Goal: Task Accomplishment & Management: Manage account settings

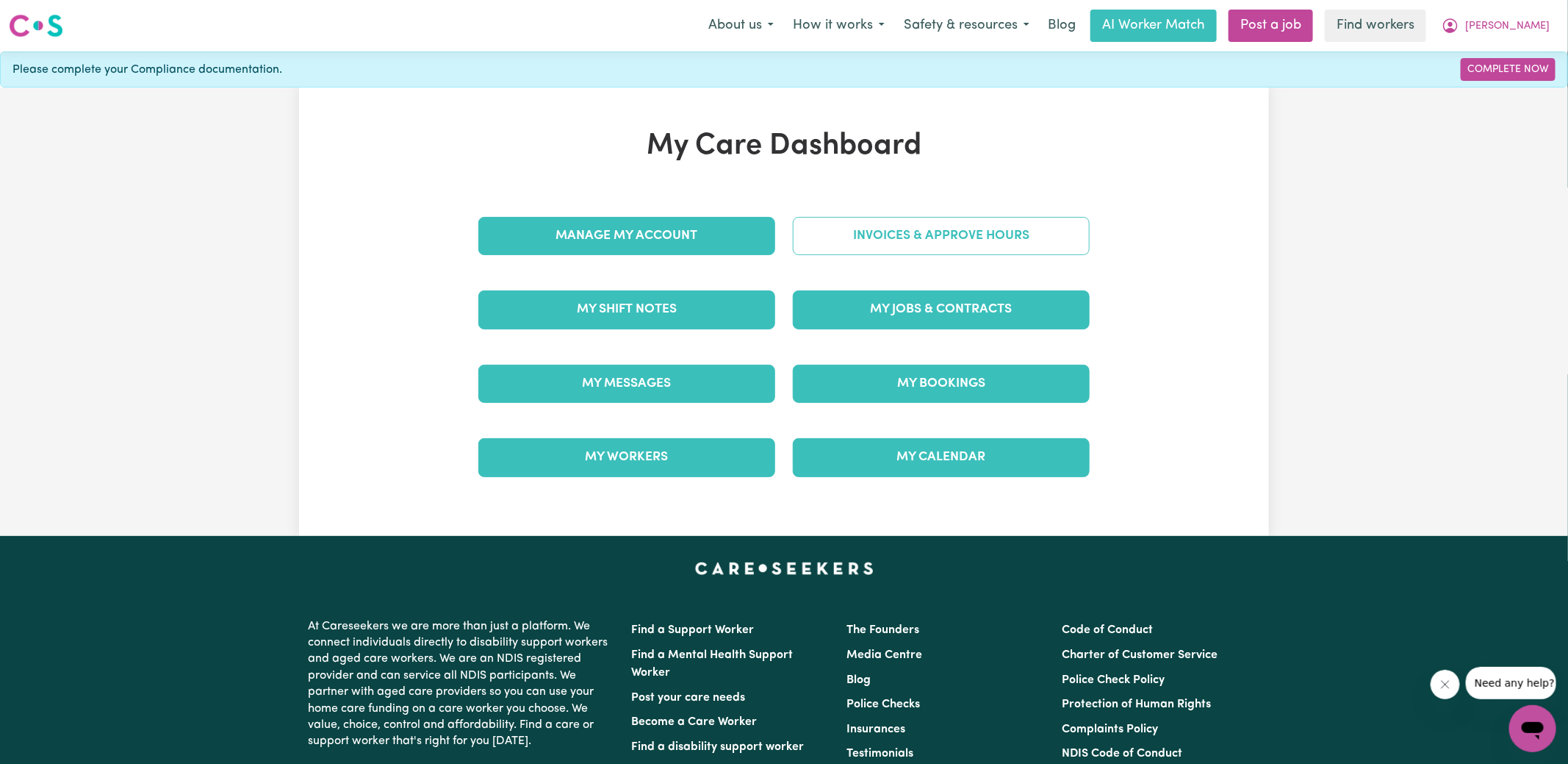
click at [836, 238] on link "Invoices & Approve Hours" at bounding box center [941, 236] width 297 height 39
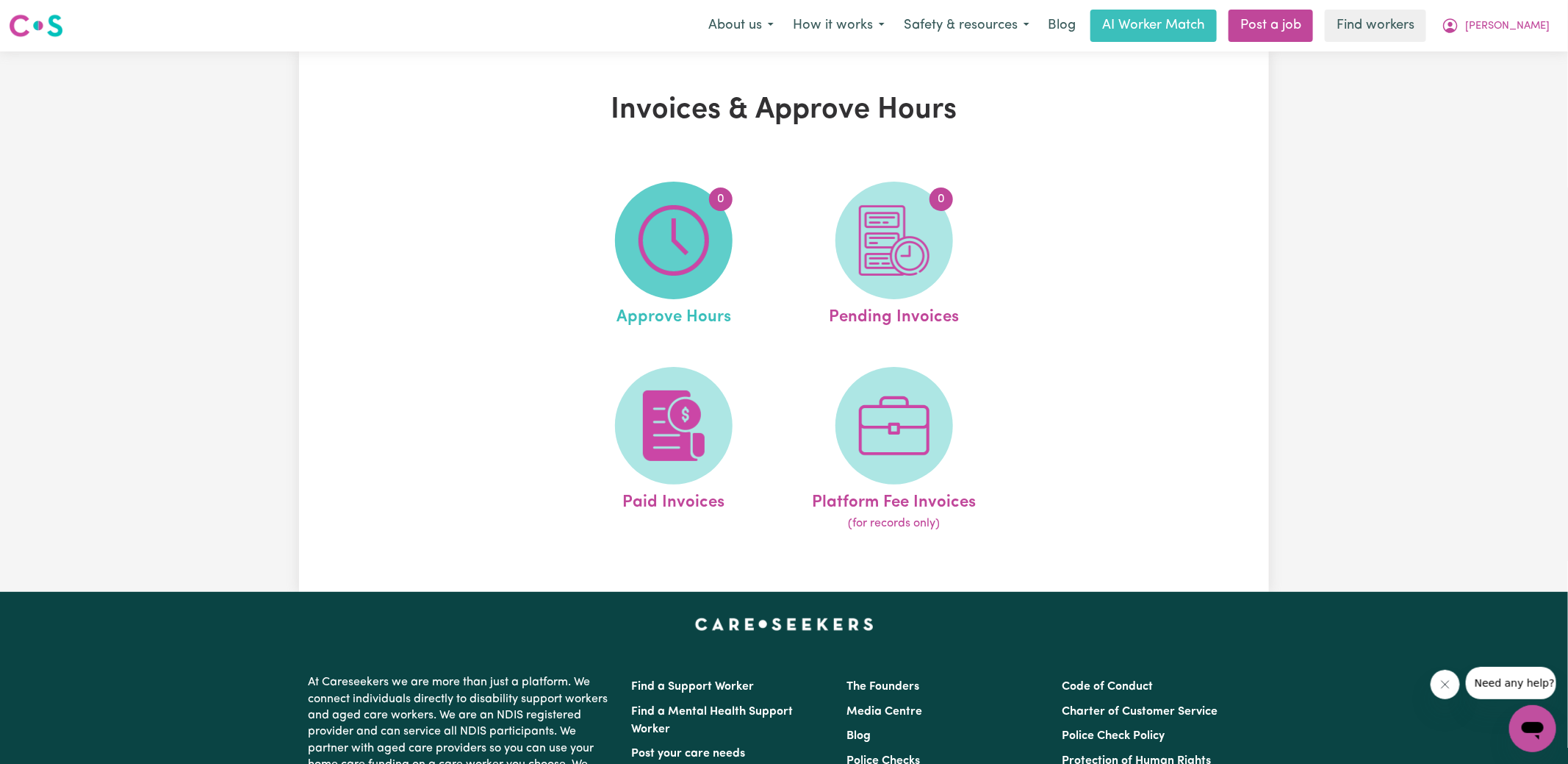
click at [668, 253] on img at bounding box center [673, 241] width 70 height 70
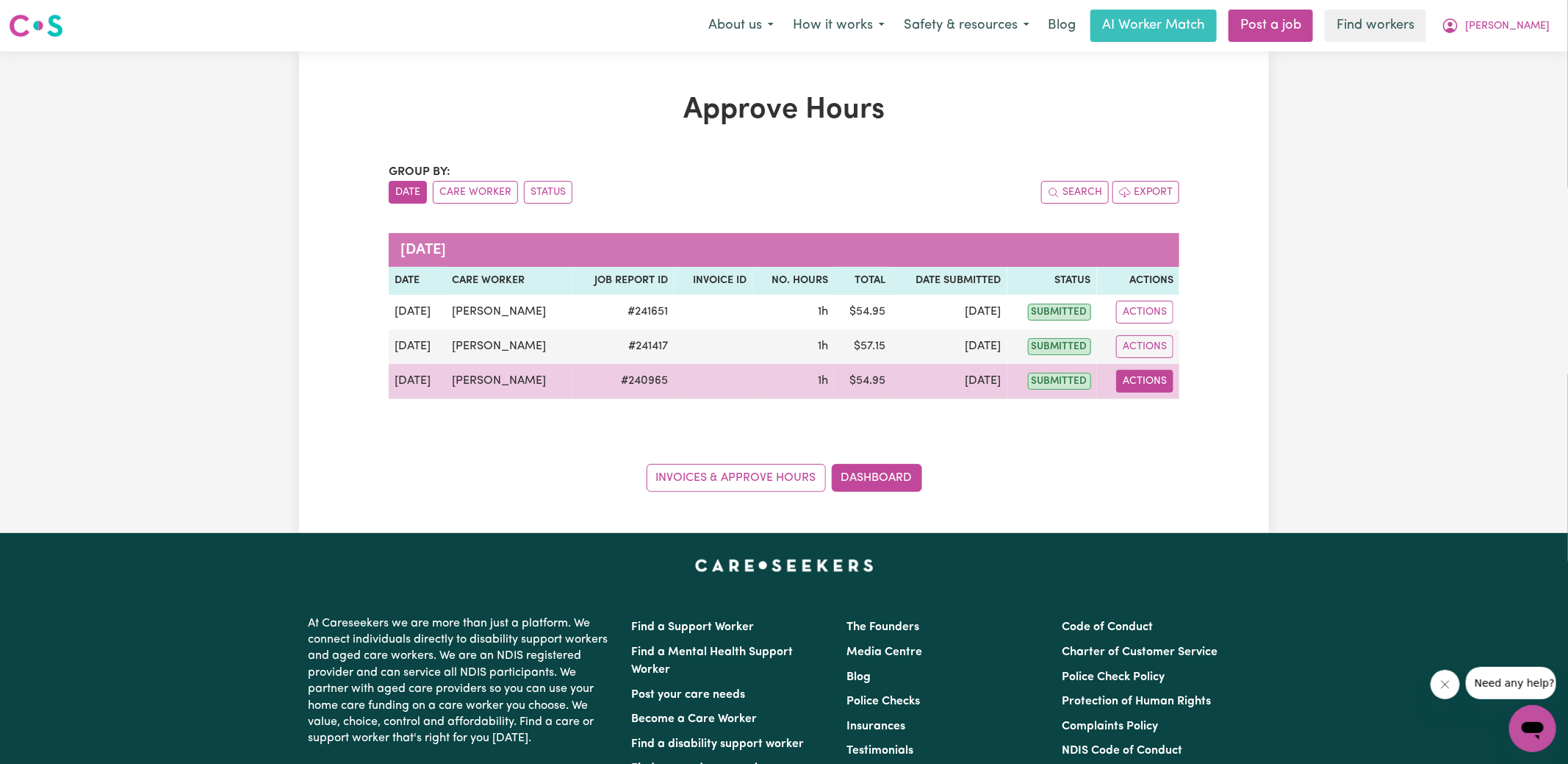
click at [1147, 377] on button "Actions" at bounding box center [1145, 381] width 57 height 23
click at [1169, 408] on link "View Job Report" at bounding box center [1182, 414] width 126 height 29
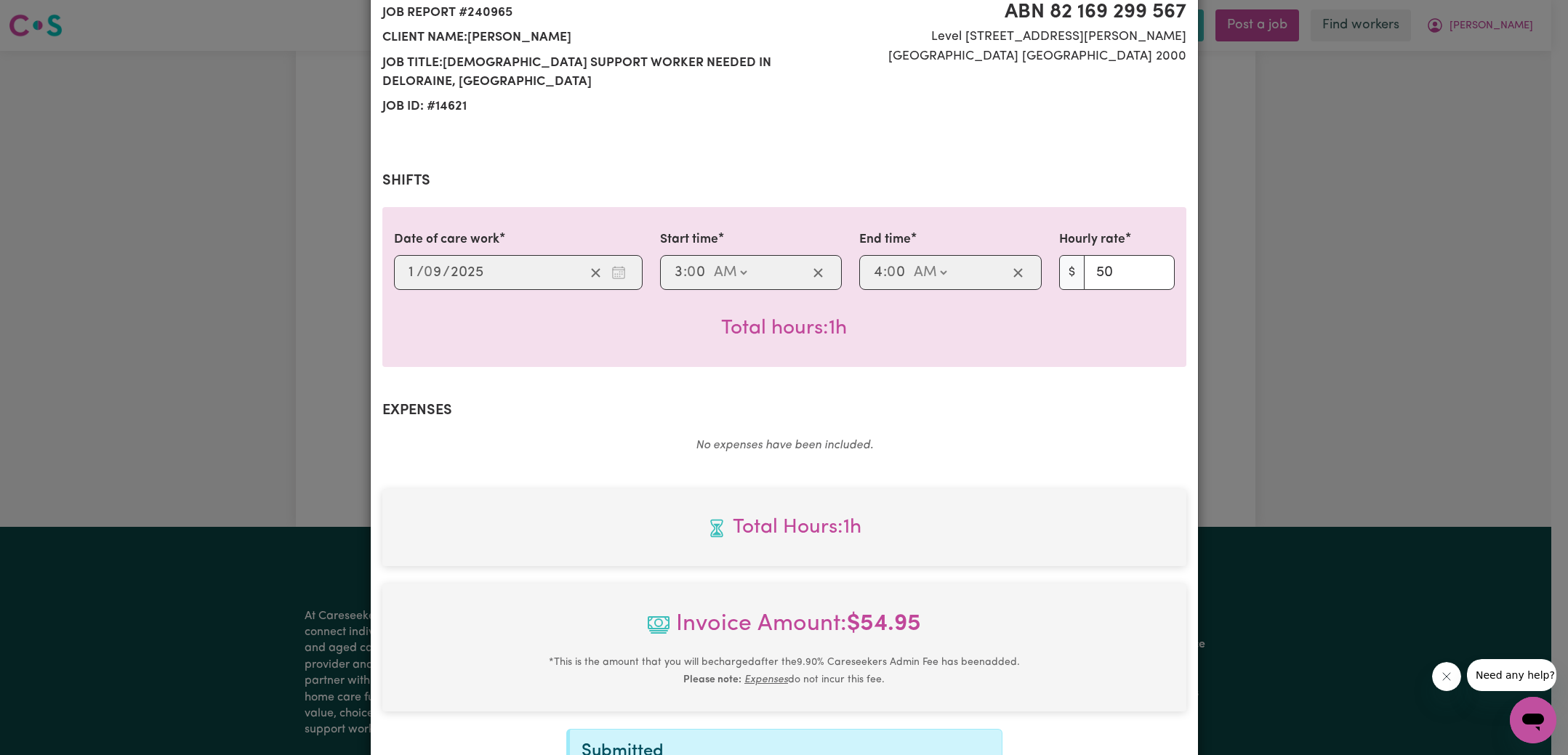
scroll to position [382, 0]
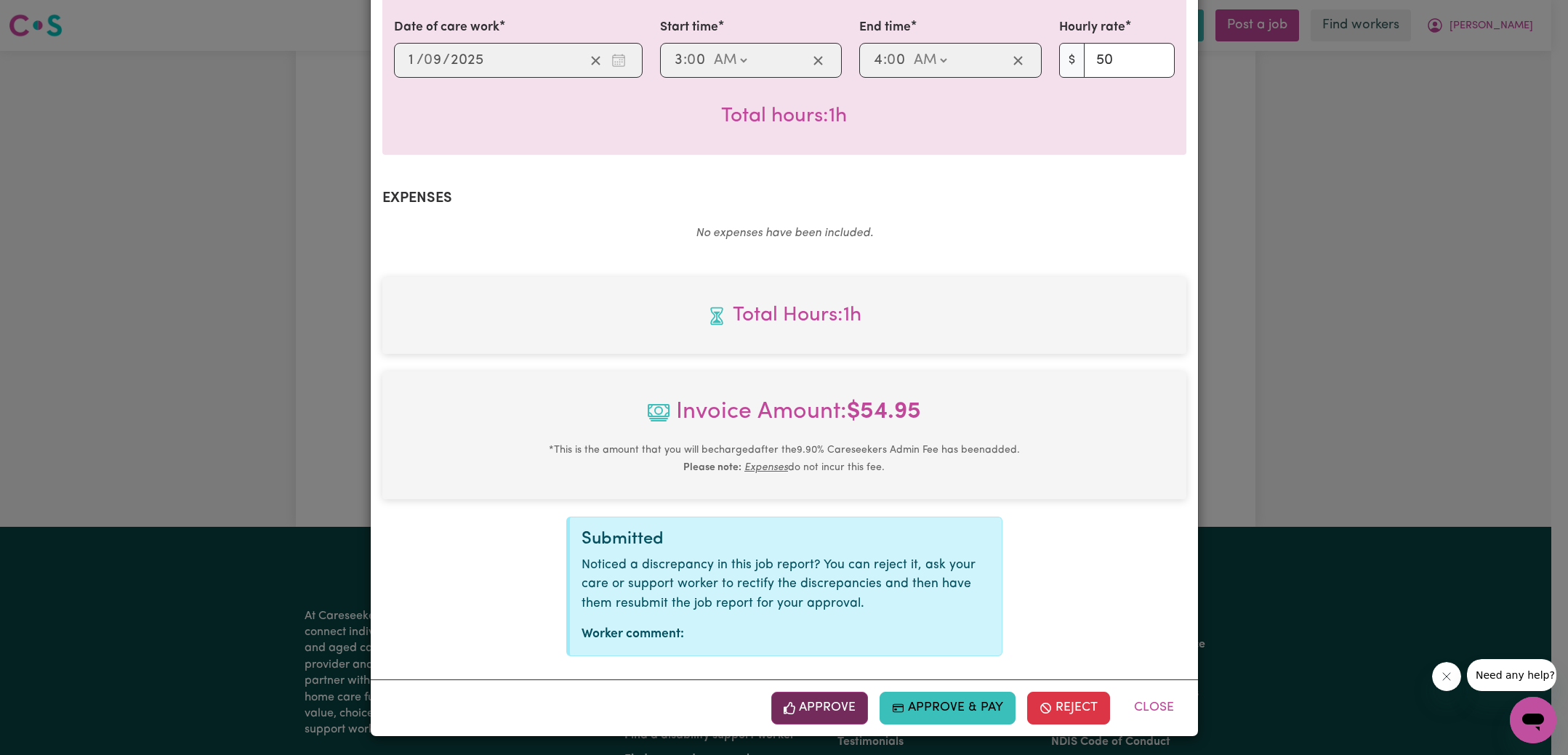
click at [793, 704] on button "Approve" at bounding box center [820, 707] width 97 height 32
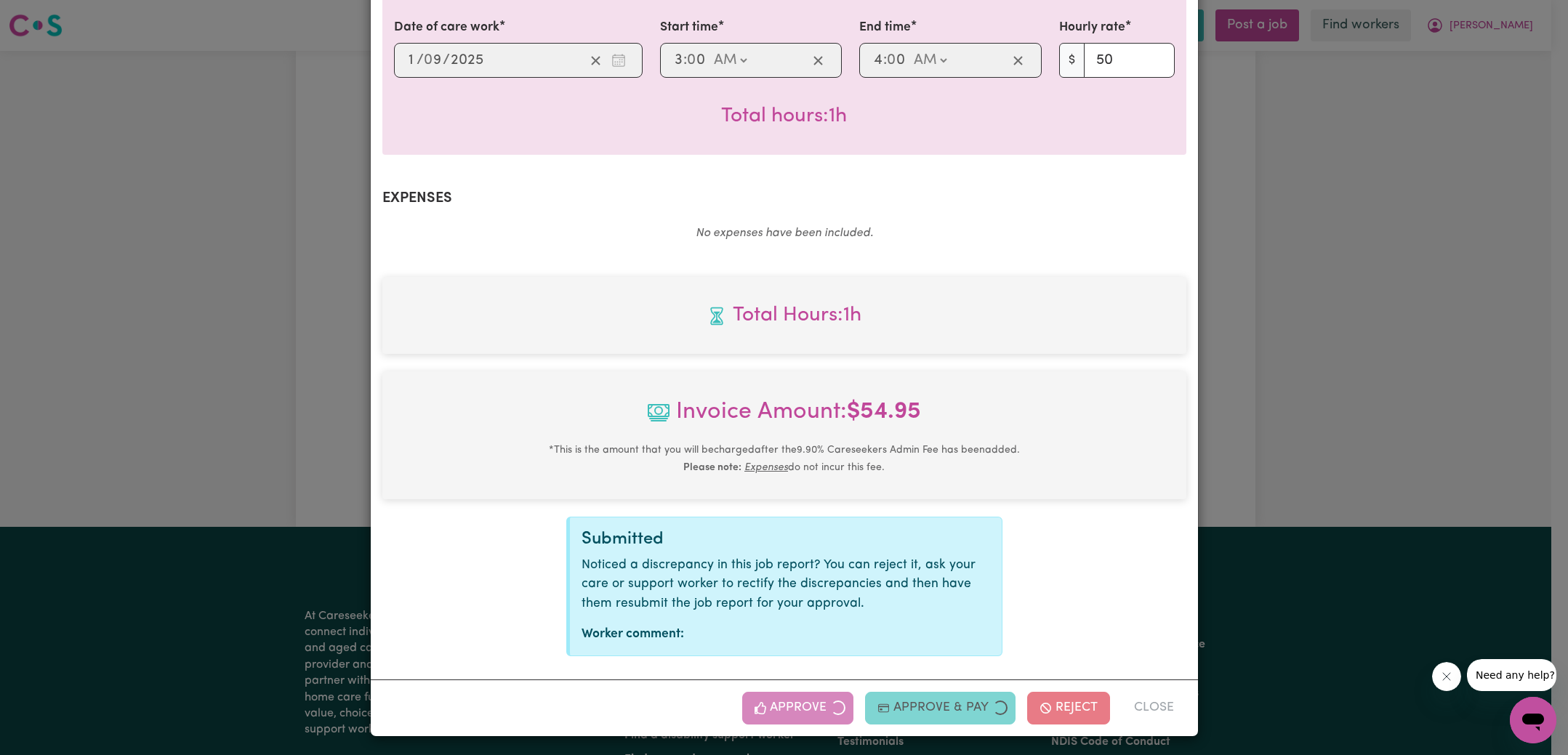
click at [1351, 318] on div "Job Report # 240965 - [PERSON_NAME] Summary Job report # 240965 Client name: [P…" at bounding box center [784, 378] width 1568 height 755
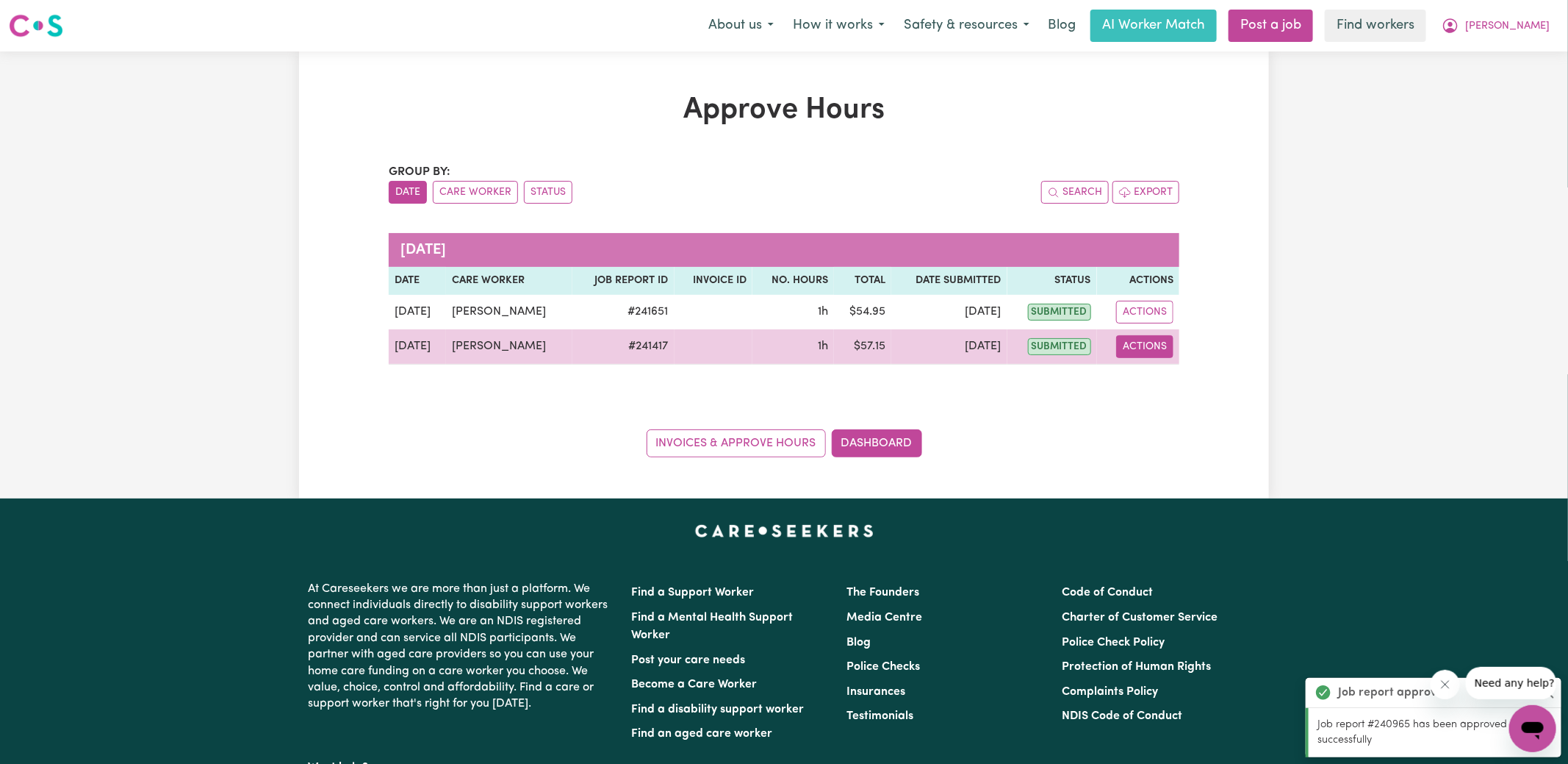
click at [1135, 354] on button "Actions" at bounding box center [1145, 347] width 57 height 23
click at [1155, 384] on link "View Job Report" at bounding box center [1182, 379] width 126 height 29
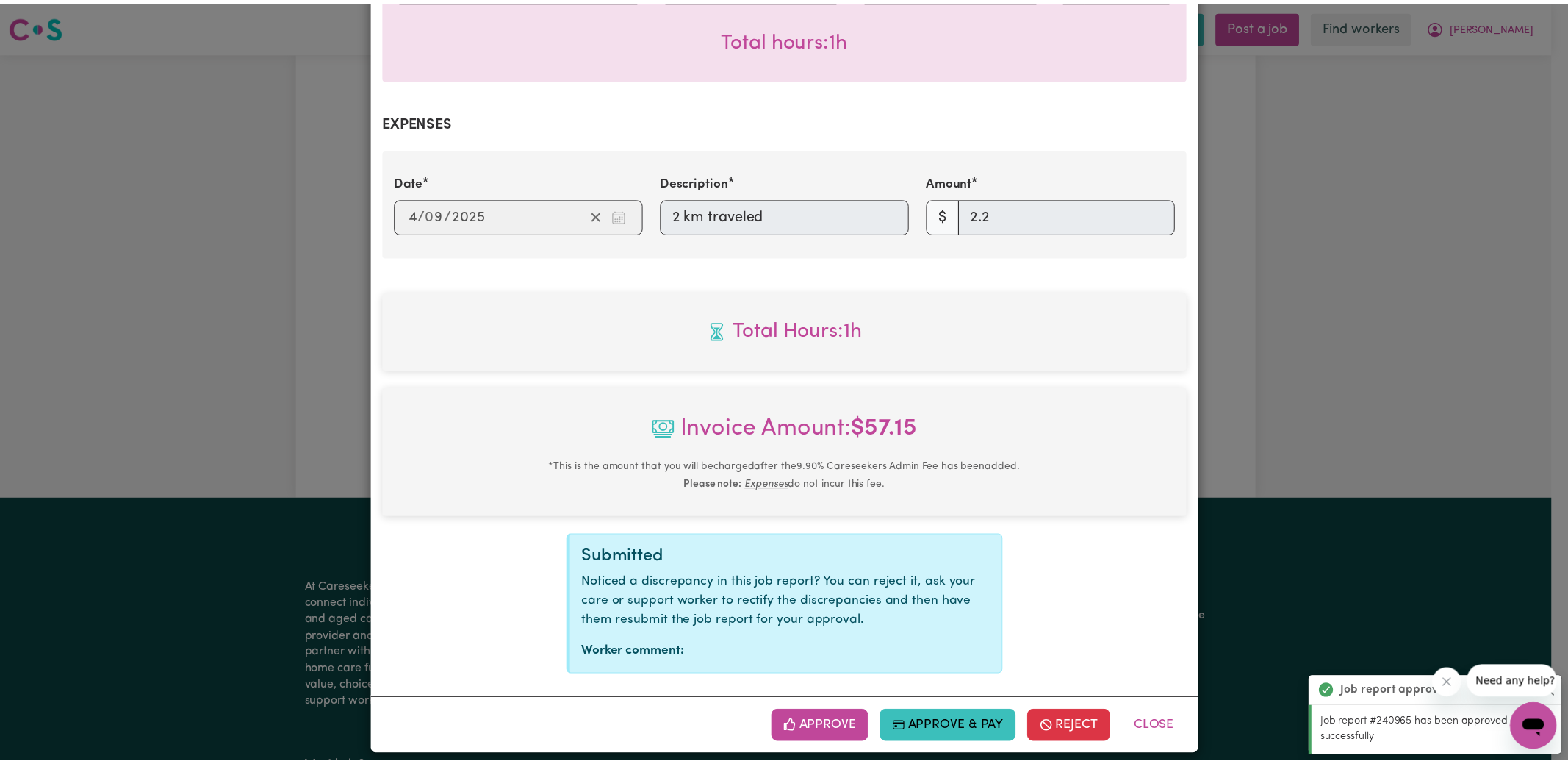
scroll to position [476, 0]
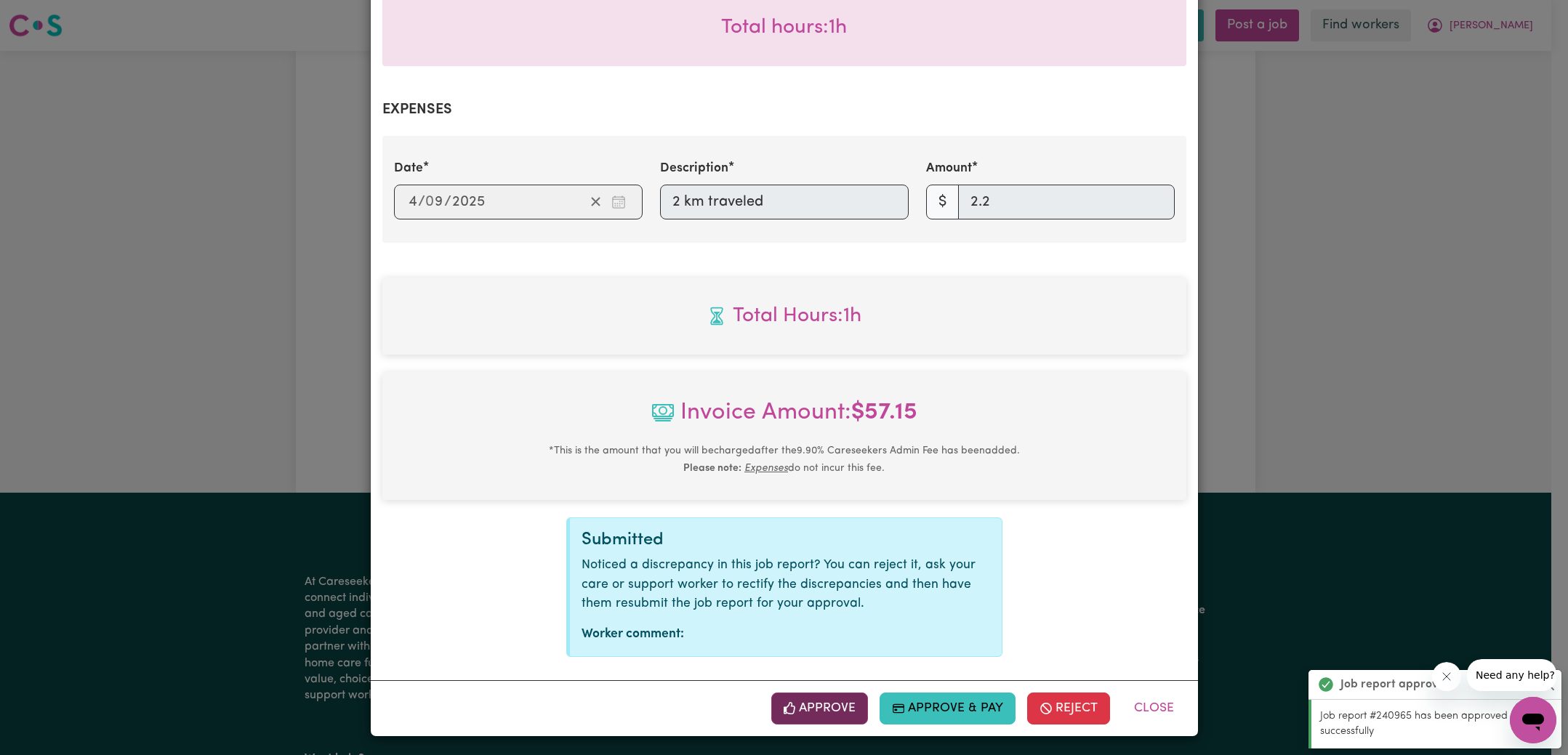
click at [839, 712] on button "Approve" at bounding box center [820, 708] width 97 height 32
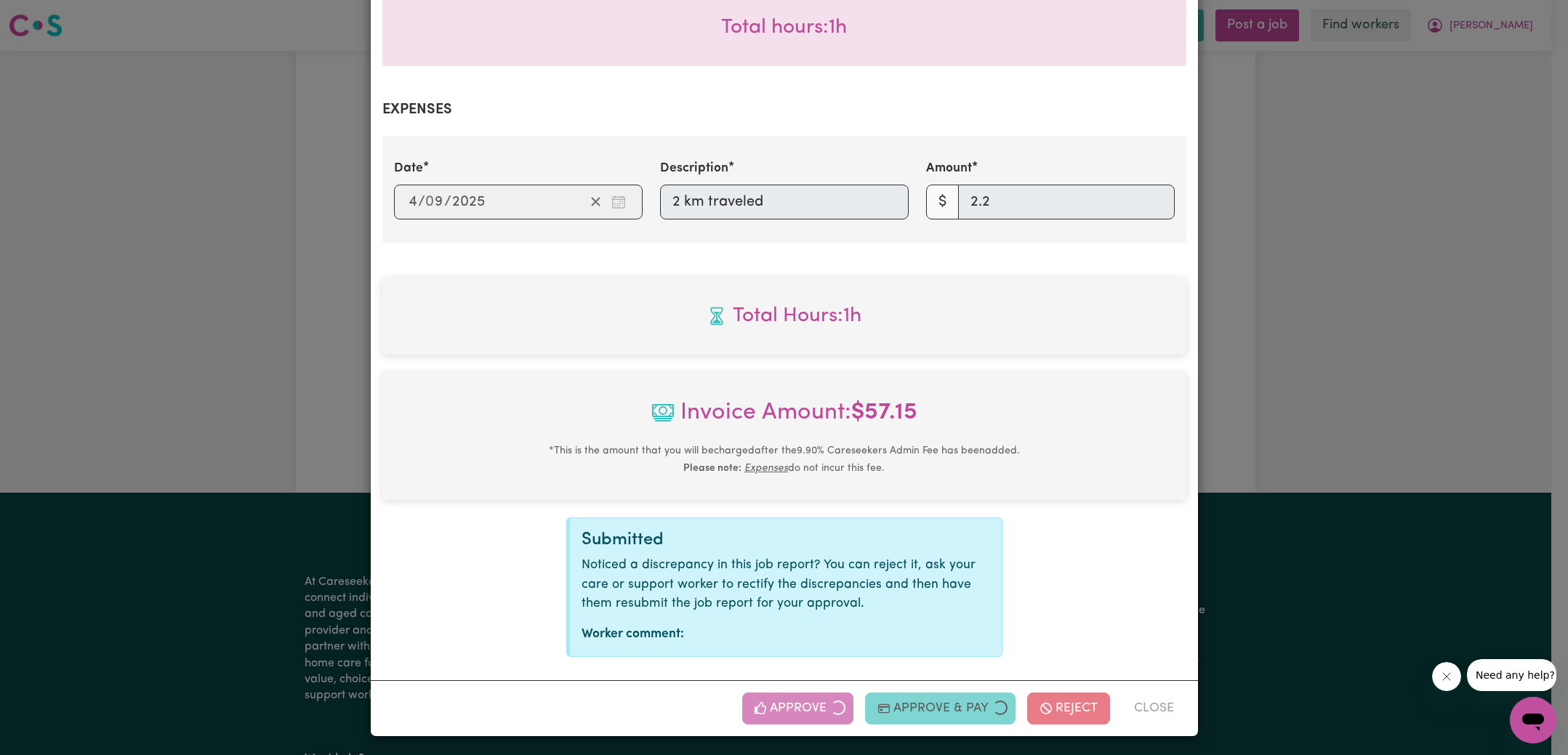
click at [1325, 305] on div "Job Report # 241417 - [PERSON_NAME] Summary Job report # 241417 Client name: [P…" at bounding box center [784, 378] width 1568 height 755
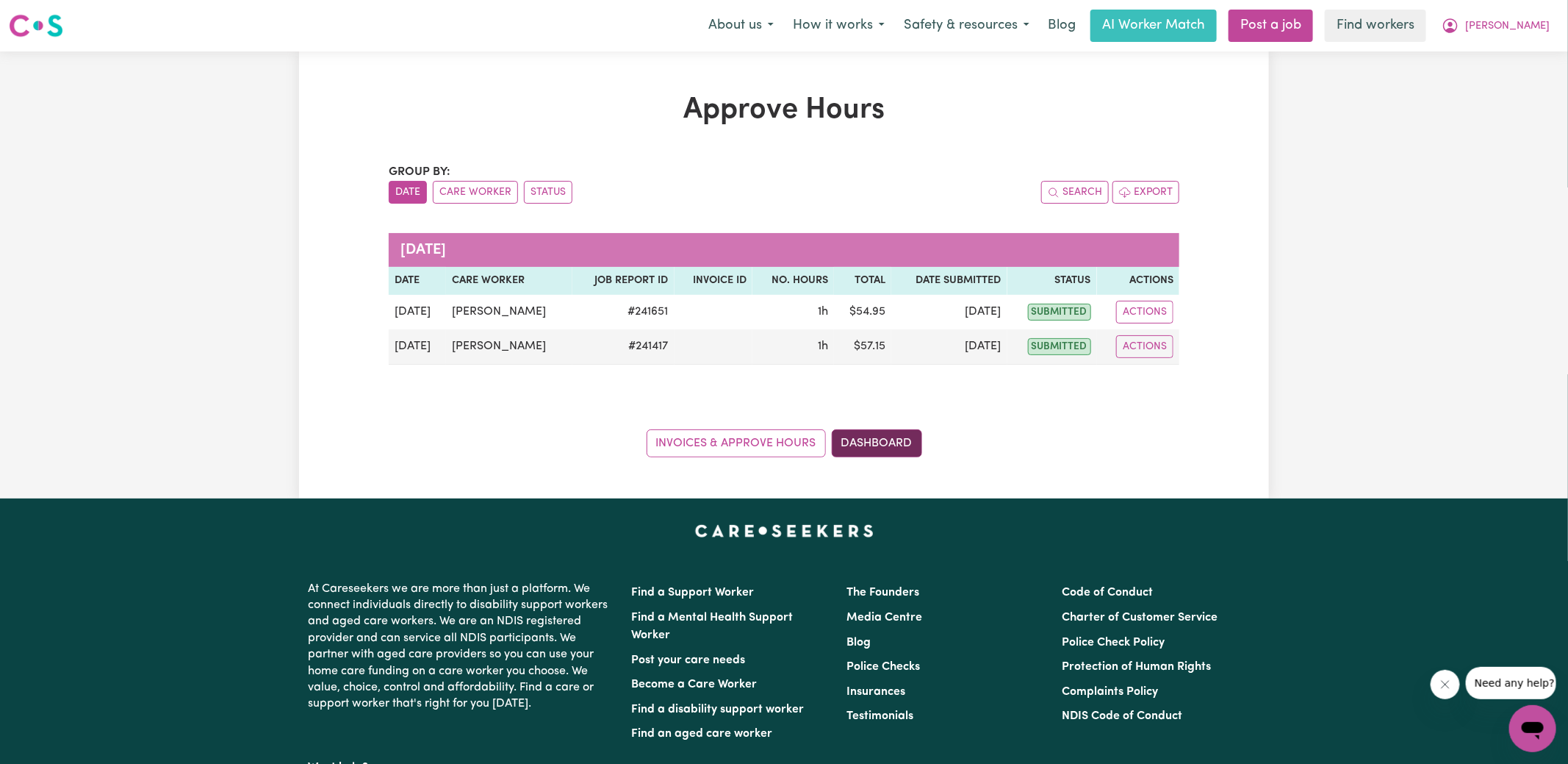
click at [891, 436] on link "Dashboard" at bounding box center [877, 443] width 90 height 28
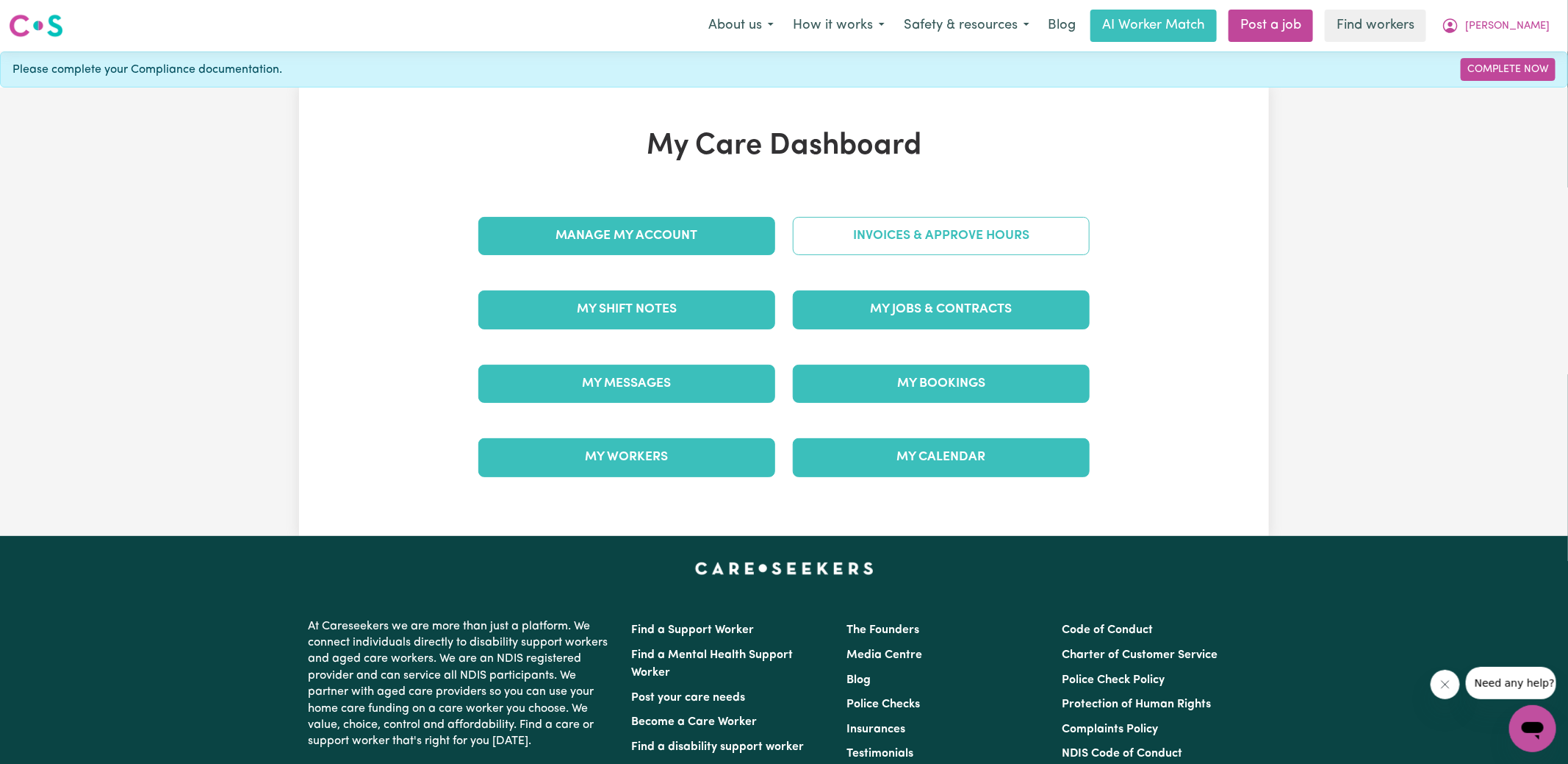
click at [894, 234] on link "Invoices & Approve Hours" at bounding box center [941, 236] width 297 height 39
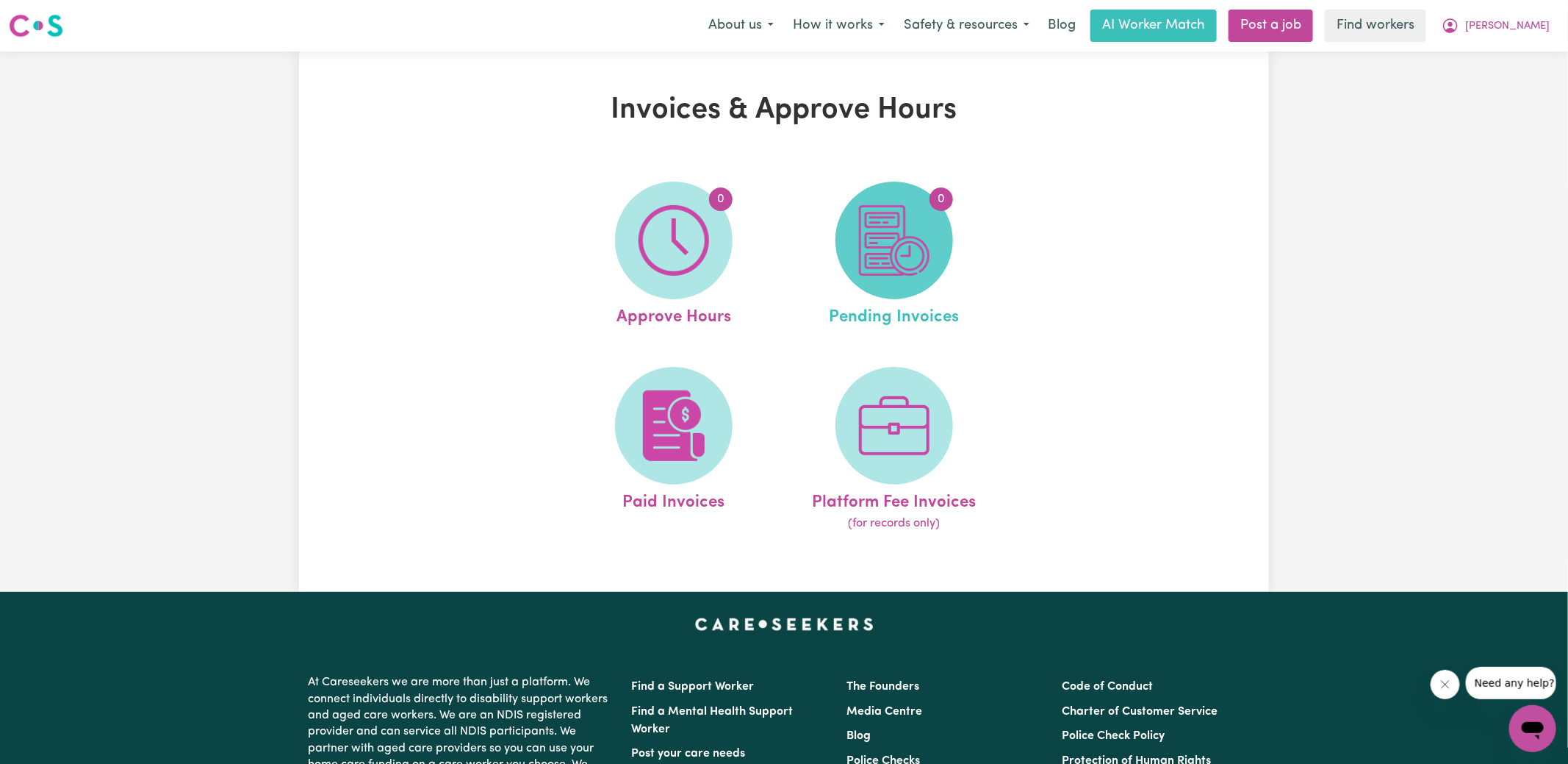
click at [897, 250] on img at bounding box center [895, 241] width 70 height 70
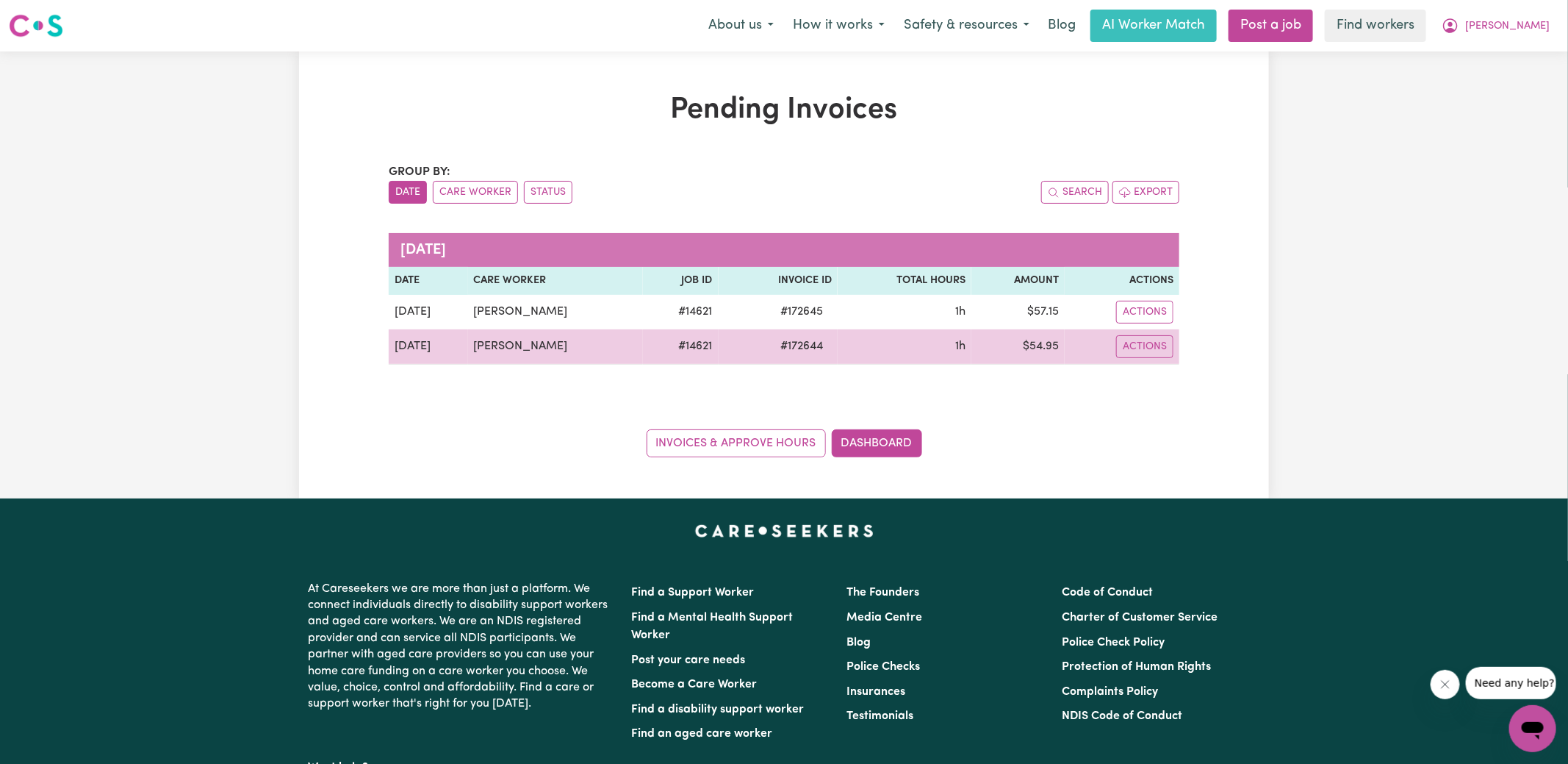
click at [808, 352] on span "# 172644" at bounding box center [802, 346] width 61 height 18
click at [807, 352] on span "# 172644" at bounding box center [802, 346] width 61 height 18
click at [792, 346] on span "# 172644" at bounding box center [802, 346] width 61 height 18
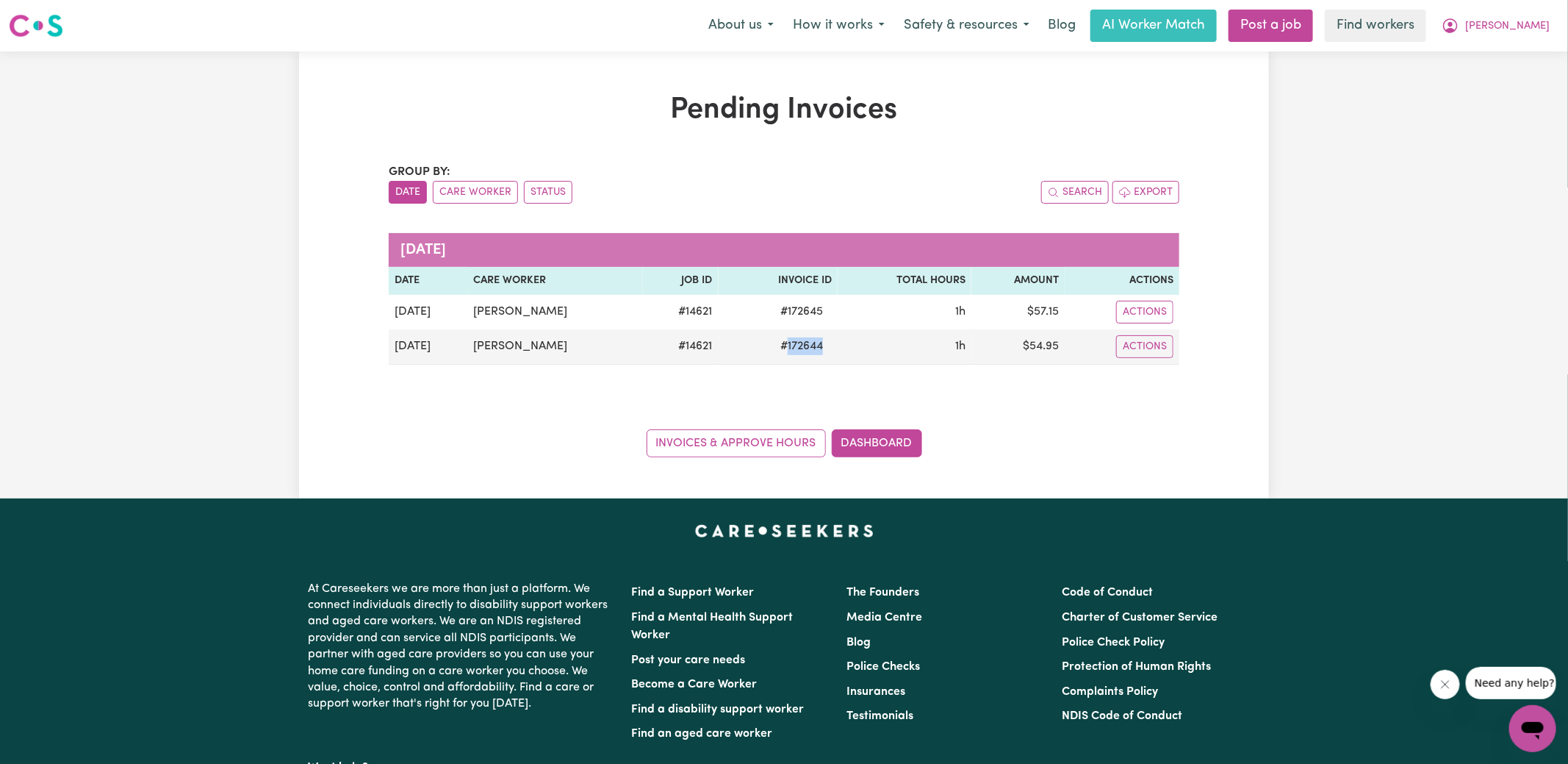
copy span "172644"
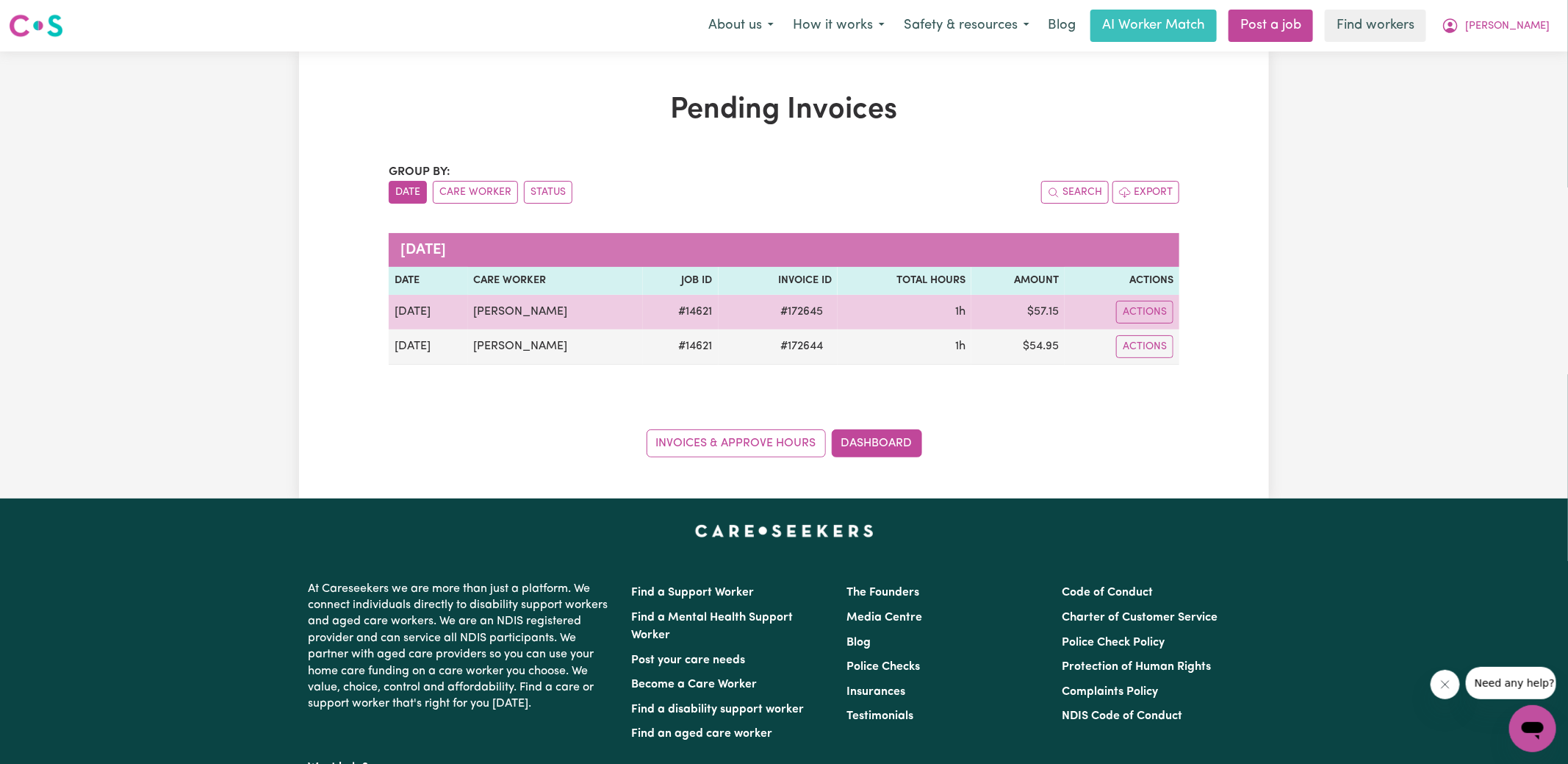
click at [794, 311] on span "# 172645" at bounding box center [802, 312] width 61 height 18
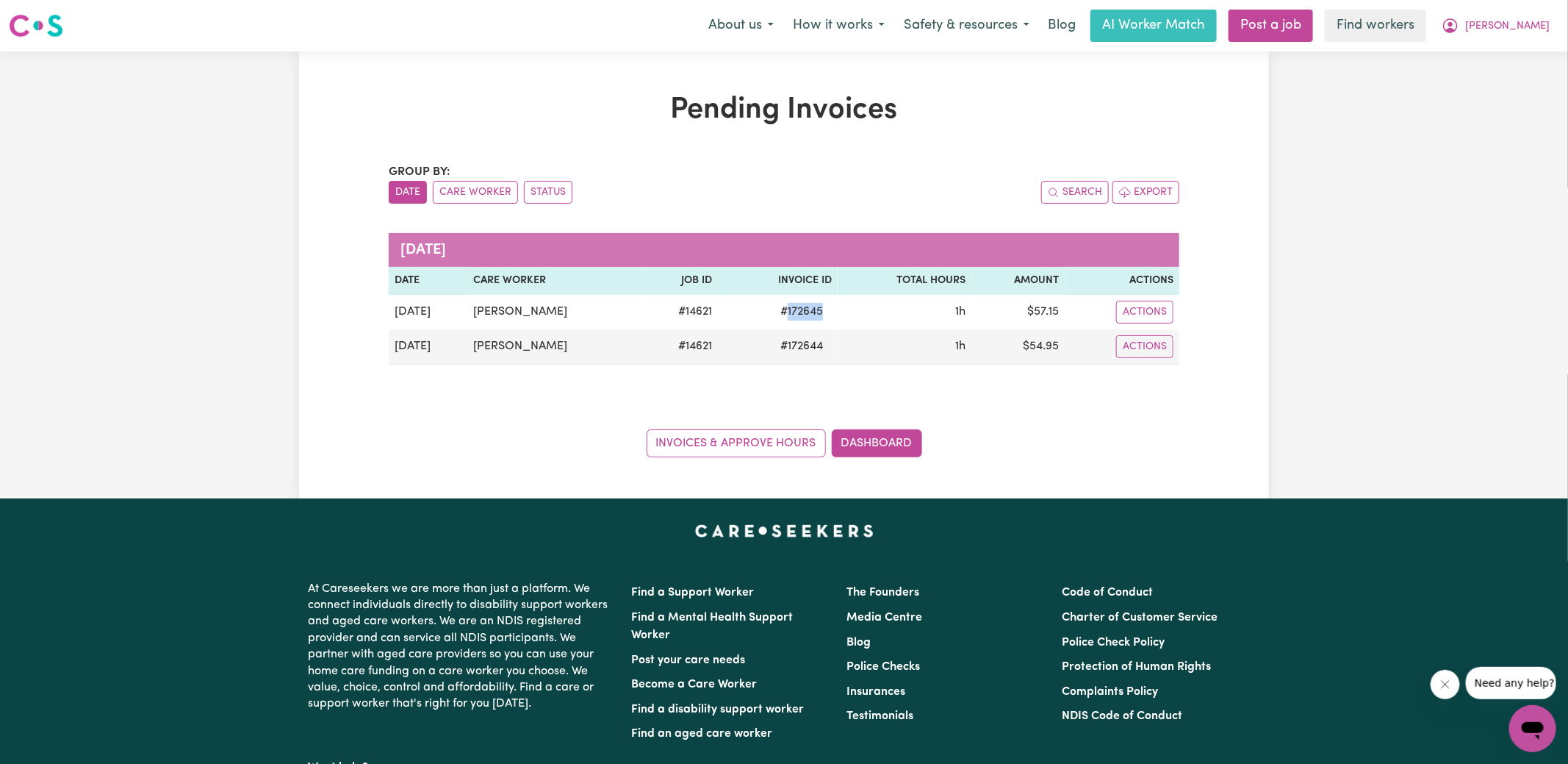
copy span "172645"
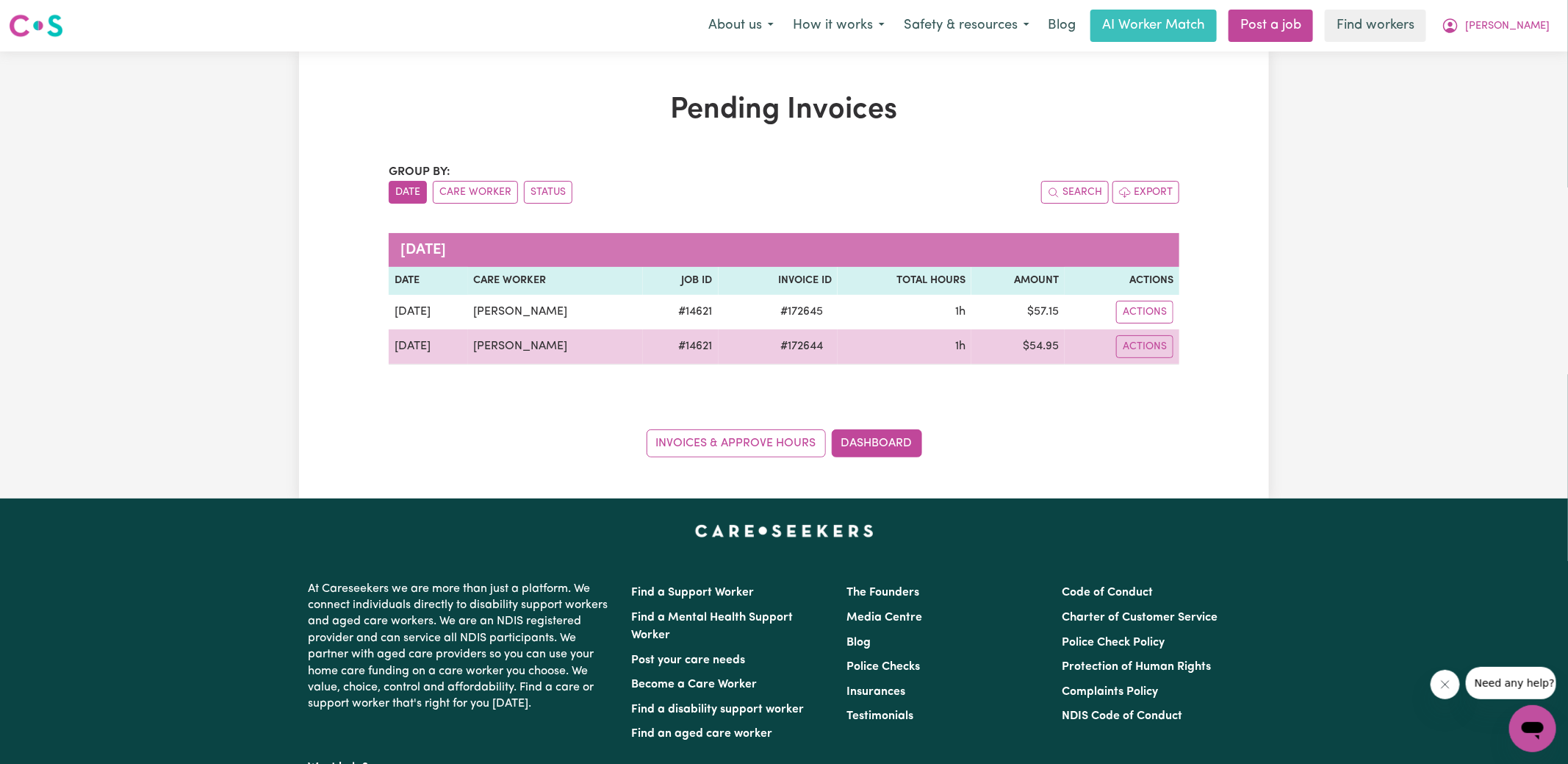
click at [1047, 349] on td "$ 54.95" at bounding box center [1018, 347] width 93 height 35
click at [1046, 349] on td "$ 54.95" at bounding box center [1018, 347] width 93 height 35
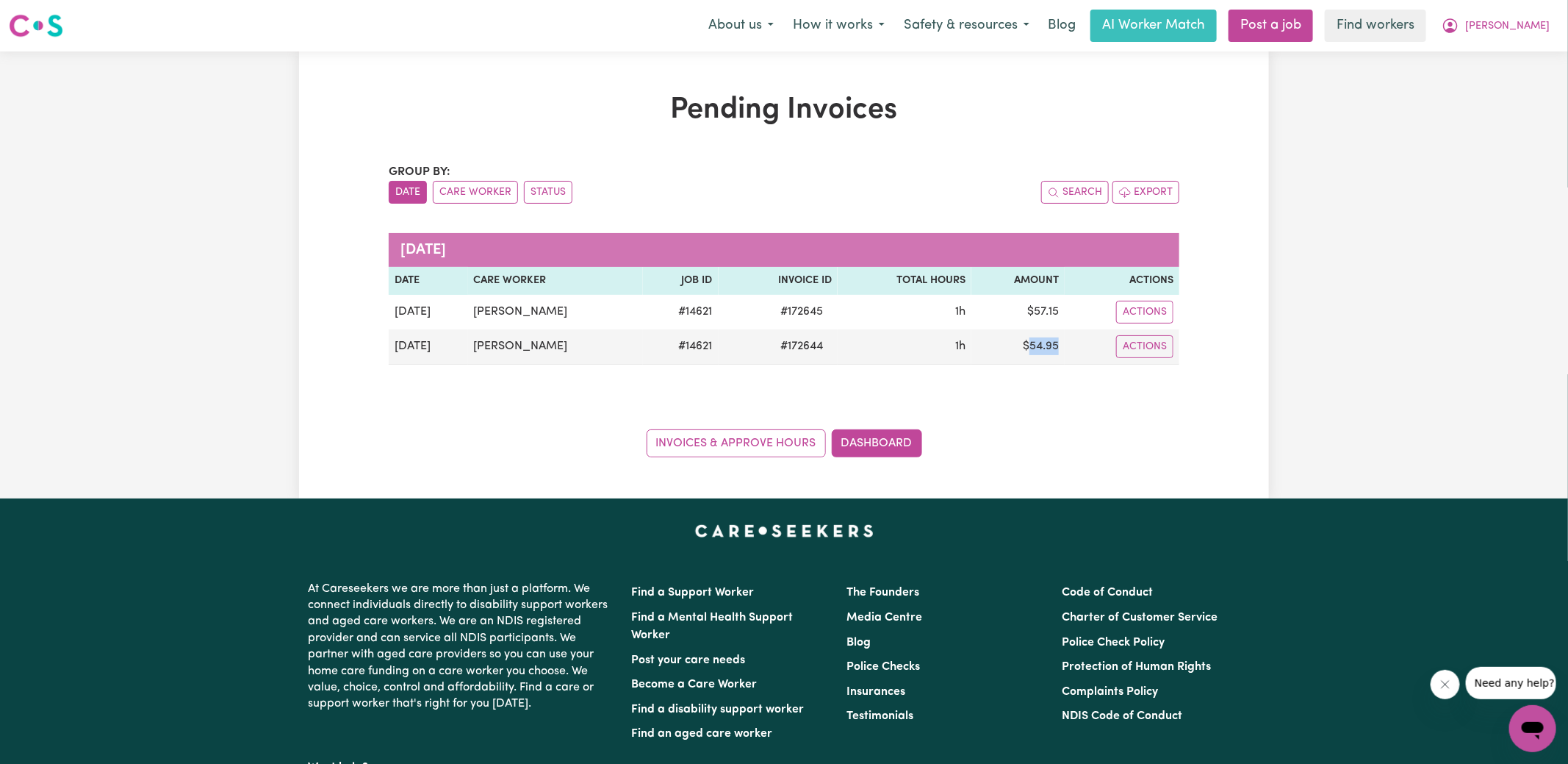
copy td "54.95"
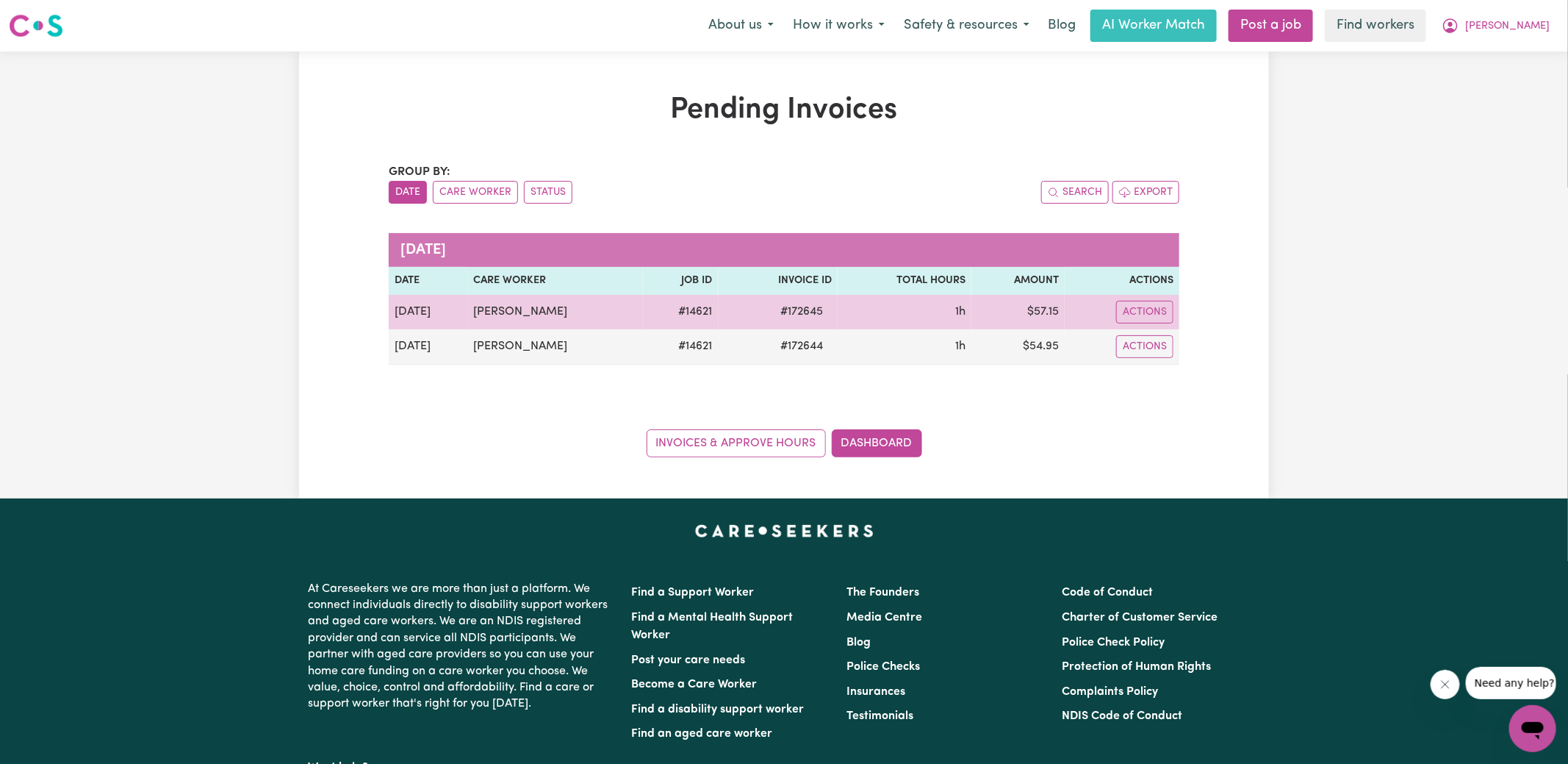
click at [1049, 309] on td "$ 57.15" at bounding box center [1018, 312] width 93 height 34
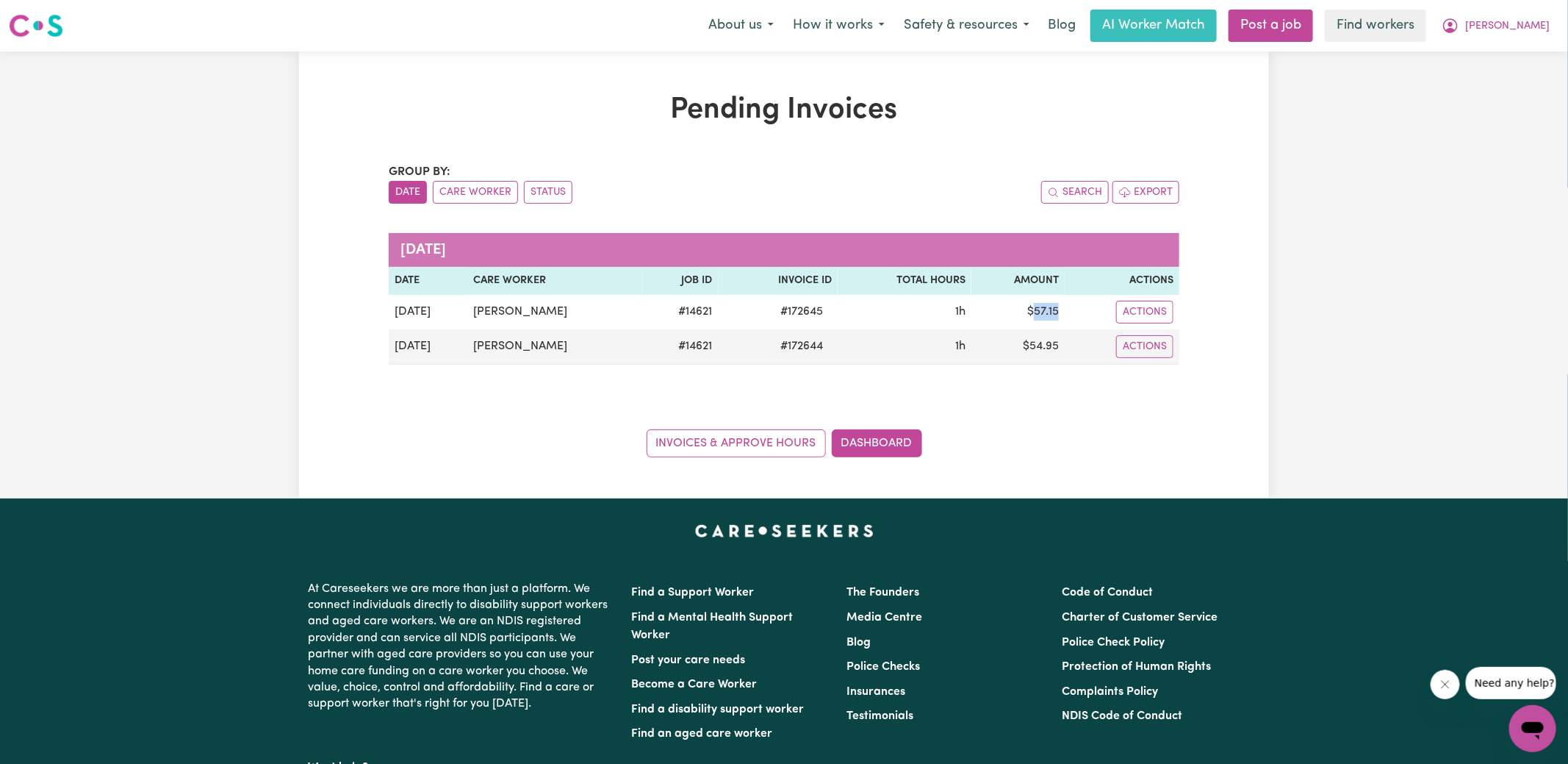
copy td "57.15"
click at [1458, 31] on icon "My Account" at bounding box center [1450, 25] width 15 height 15
click at [1498, 84] on link "Logout" at bounding box center [1500, 84] width 116 height 28
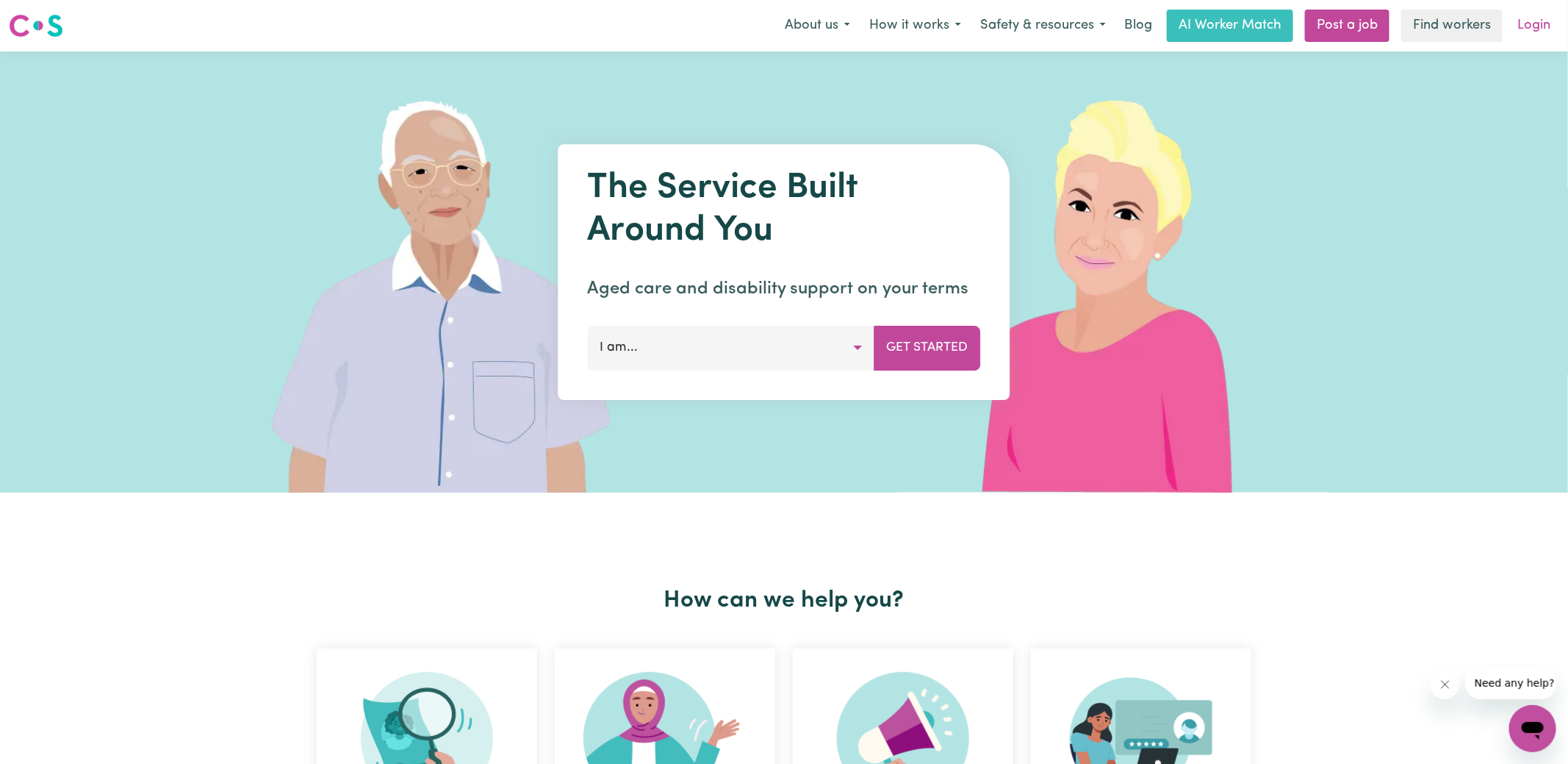
click at [1528, 32] on link "Login" at bounding box center [1535, 25] width 51 height 32
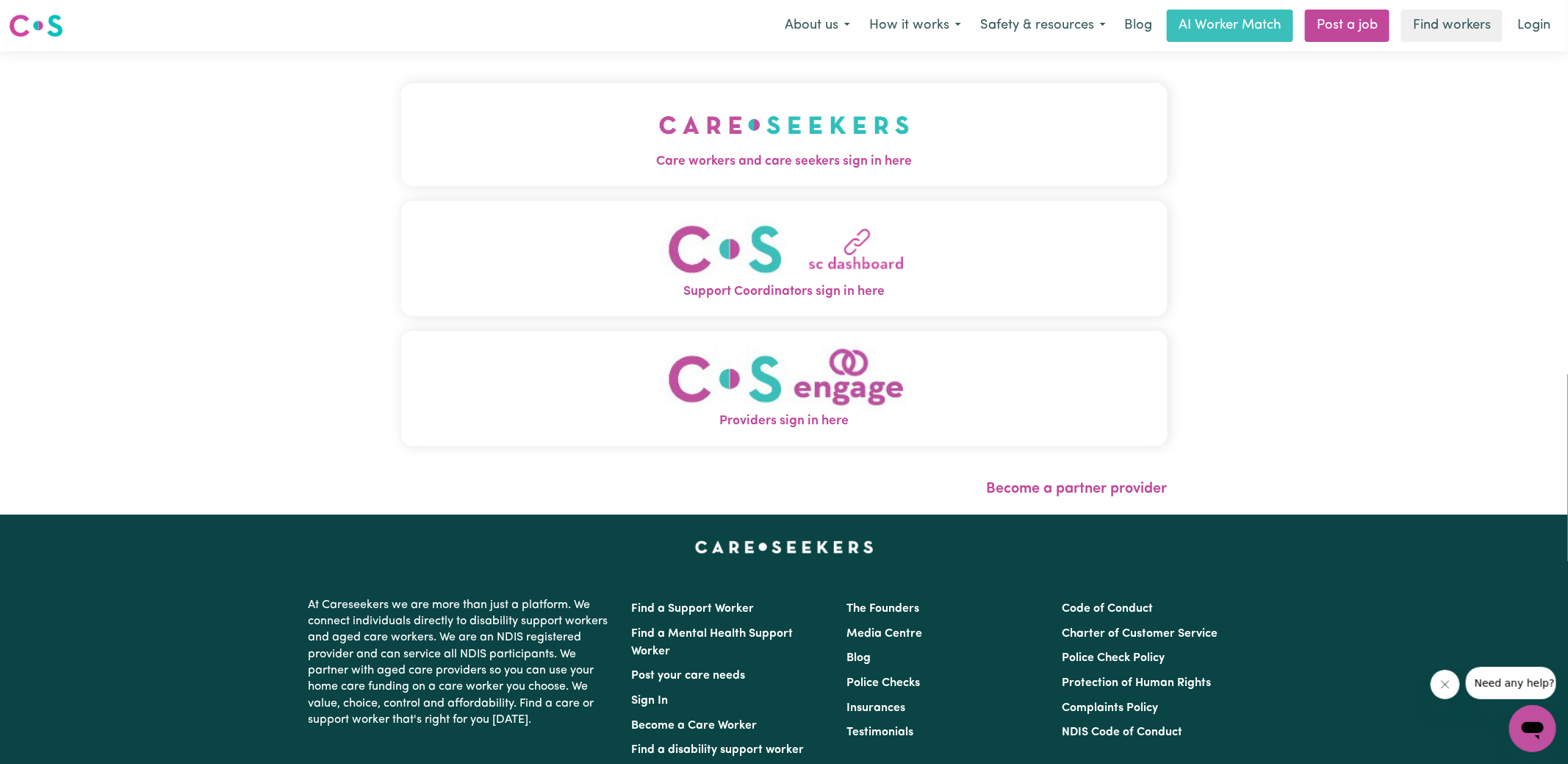
click at [729, 169] on span "Care workers and care seekers sign in here" at bounding box center [784, 162] width 766 height 19
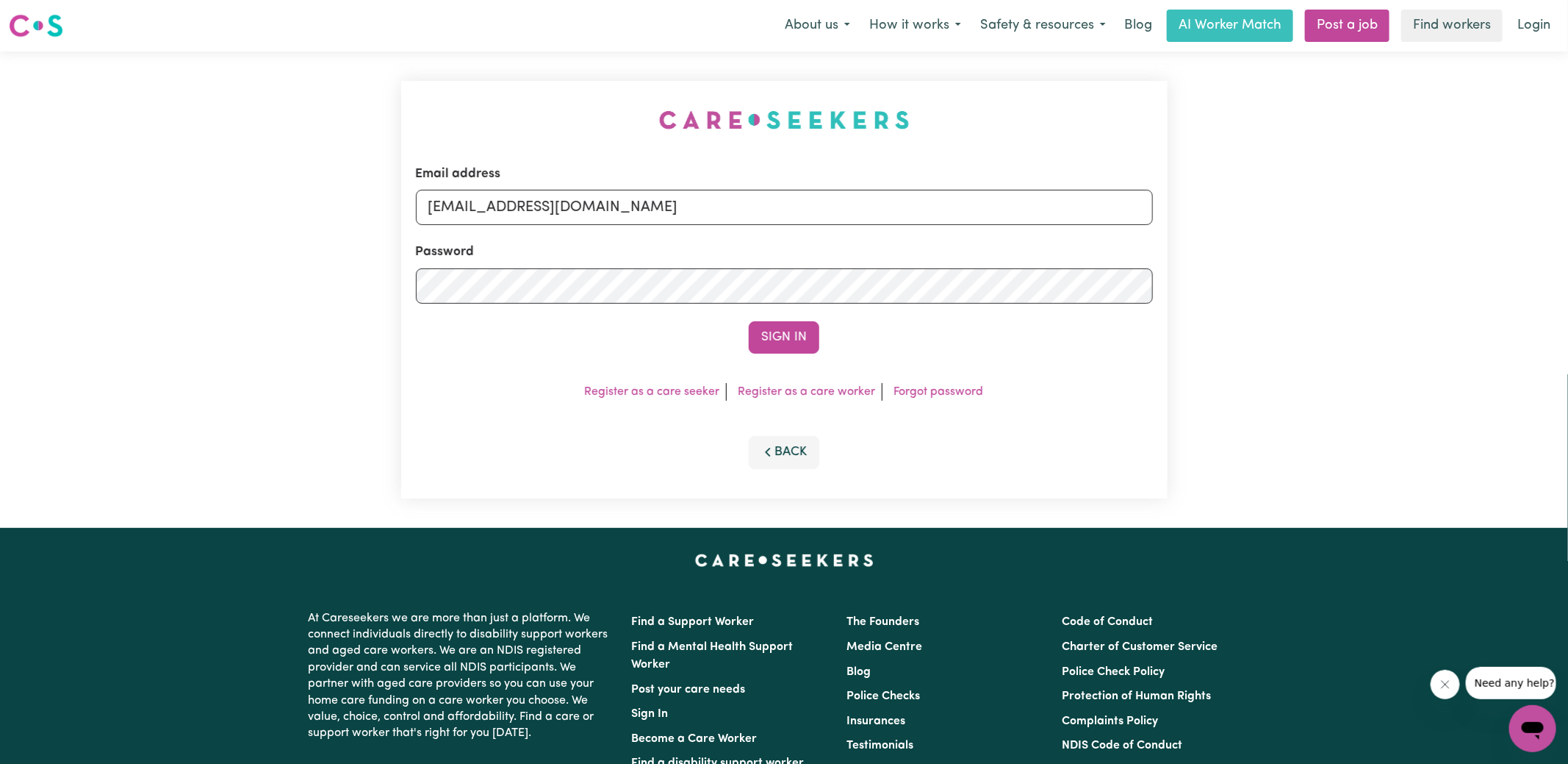
click at [489, 100] on div "Email address [EMAIL_ADDRESS][DOMAIN_NAME] Password Sign In Register as a care …" at bounding box center [784, 290] width 784 height 476
drag, startPoint x: 521, startPoint y: 207, endPoint x: 1557, endPoint y: 270, distance: 1037.9
click at [1557, 271] on div "Email address [EMAIL_ADDRESS][DOMAIN_NAME] Password Sign In Register as a care …" at bounding box center [784, 290] width 1568 height 476
type input "[EMAIL_ADDRESS][DOMAIN_NAME]"
click at [749, 321] on button "Sign In" at bounding box center [784, 337] width 70 height 32
